Goal: Task Accomplishment & Management: Manage account settings

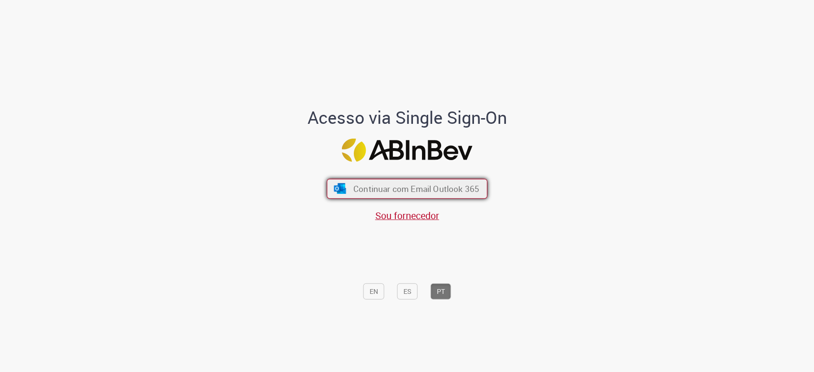
click at [400, 182] on button "Continuar com Email Outlook 365" at bounding box center [407, 189] width 161 height 20
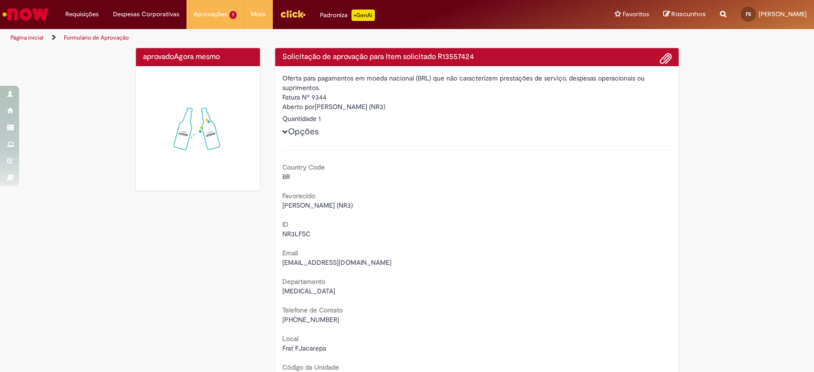
drag, startPoint x: 441, startPoint y: 76, endPoint x: 574, endPoint y: 92, distance: 133.9
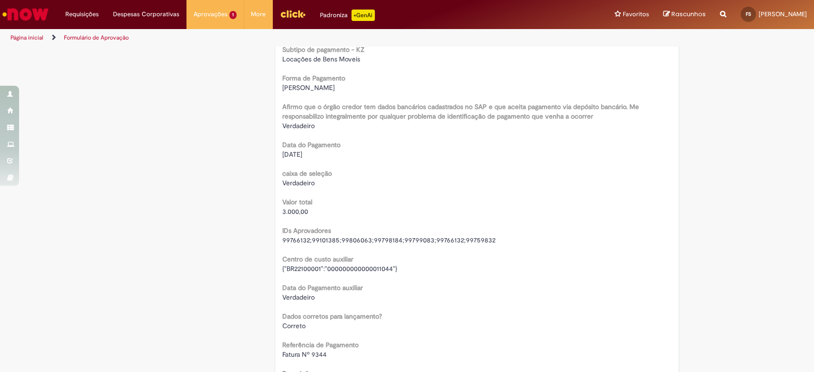
scroll to position [794, 0]
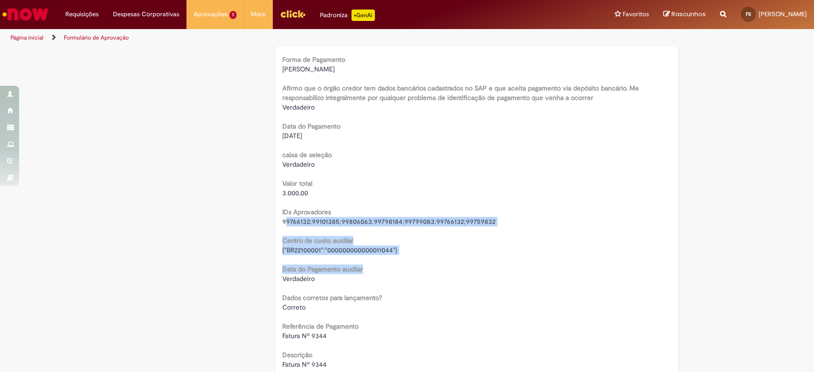
drag, startPoint x: 281, startPoint y: 223, endPoint x: 439, endPoint y: 255, distance: 161.0
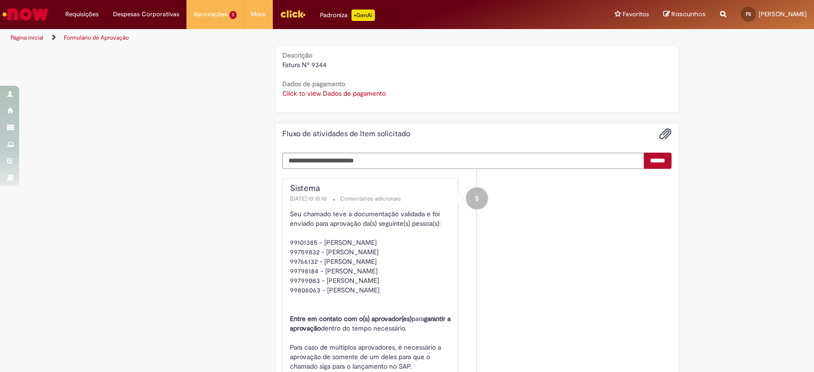
scroll to position [1112, 0]
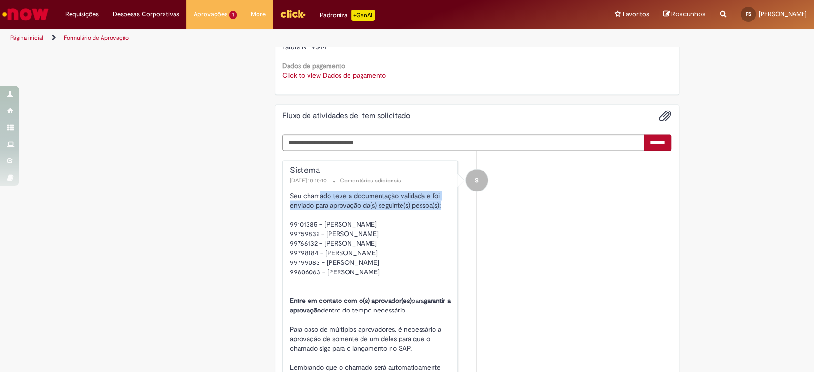
drag, startPoint x: 316, startPoint y: 197, endPoint x: 442, endPoint y: 205, distance: 126.1
click at [442, 205] on p "Seu chamado teve a documentação validada e foi enviado para aprovação da(s) seg…" at bounding box center [371, 286] width 163 height 191
click at [425, 215] on p "Seu chamado teve a documentação validada e foi enviado para aprovação da(s) seg…" at bounding box center [371, 286] width 163 height 191
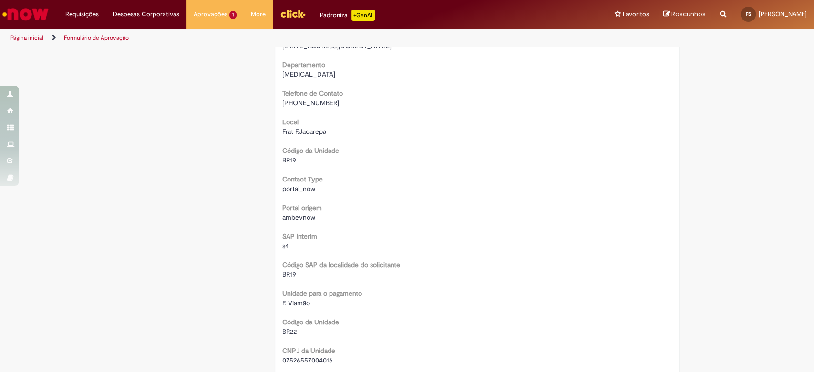
scroll to position [0, 0]
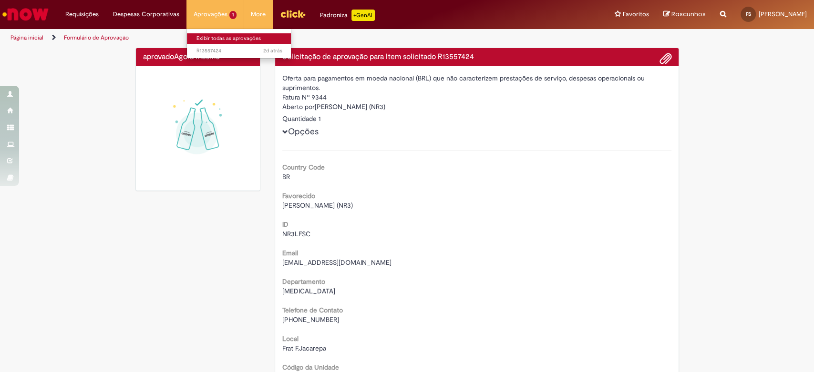
click at [212, 37] on link "Exibir todas as aprovações" at bounding box center [239, 38] width 105 height 10
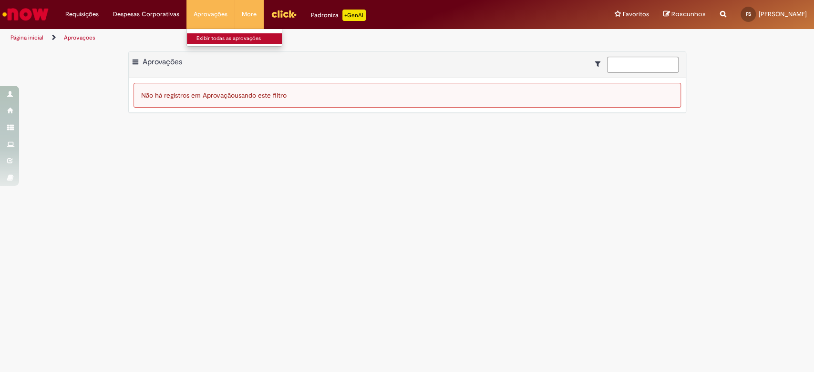
click at [210, 39] on link "Exibir todas as aprovações" at bounding box center [239, 38] width 105 height 10
click at [364, 31] on ul "Página inicial Aprovações" at bounding box center [271, 38] width 528 height 18
click at [418, 61] on div "Exportar como PDF Exportar como Excel Exportar como CSV Aprovações" at bounding box center [407, 65] width 557 height 26
click at [447, 71] on div at bounding box center [406, 70] width 546 height 5
